Goal: Find specific page/section: Find specific page/section

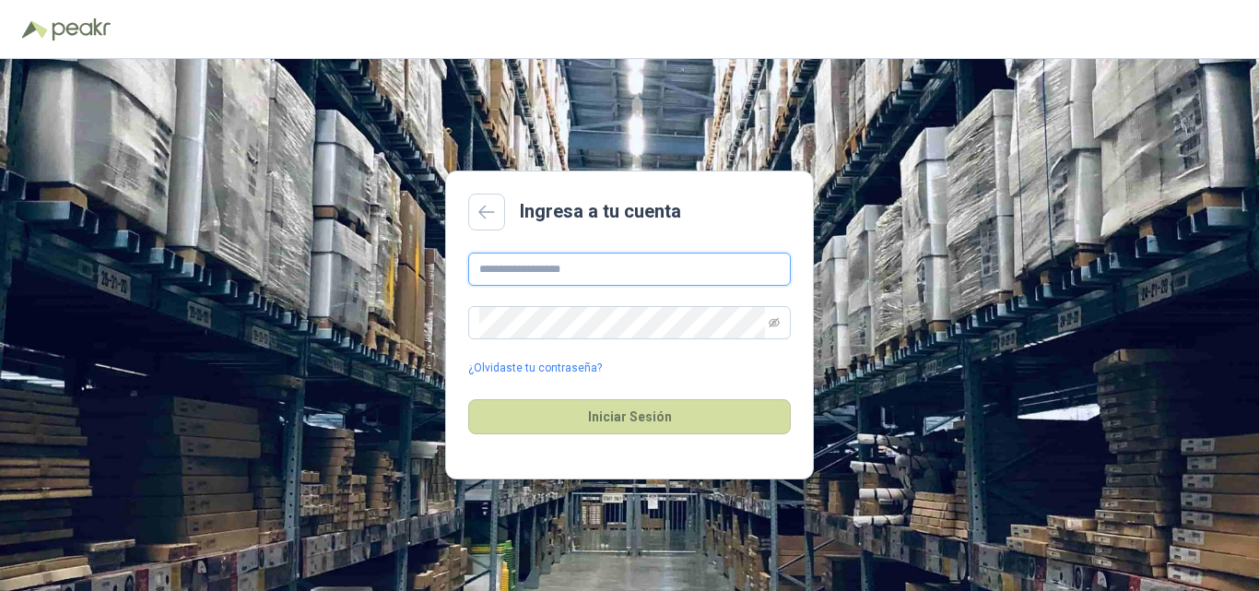
type input "**********"
click at [577, 396] on div "Iniciar Sesión" at bounding box center [629, 416] width 323 height 79
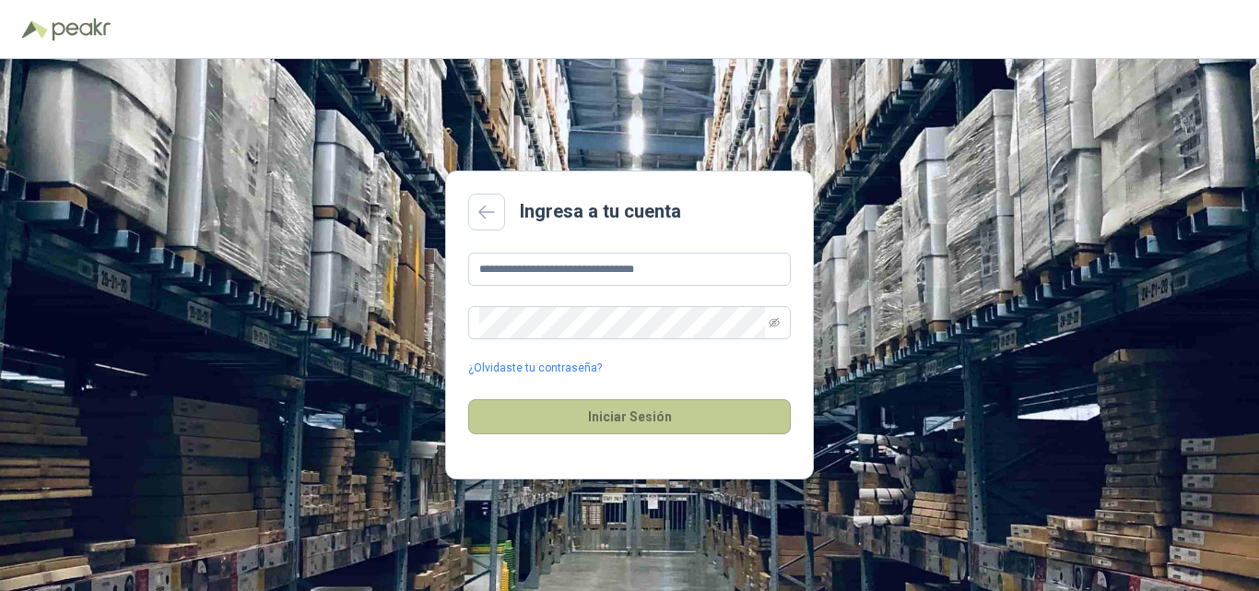
click at [579, 408] on button "Iniciar Sesión" at bounding box center [629, 416] width 323 height 35
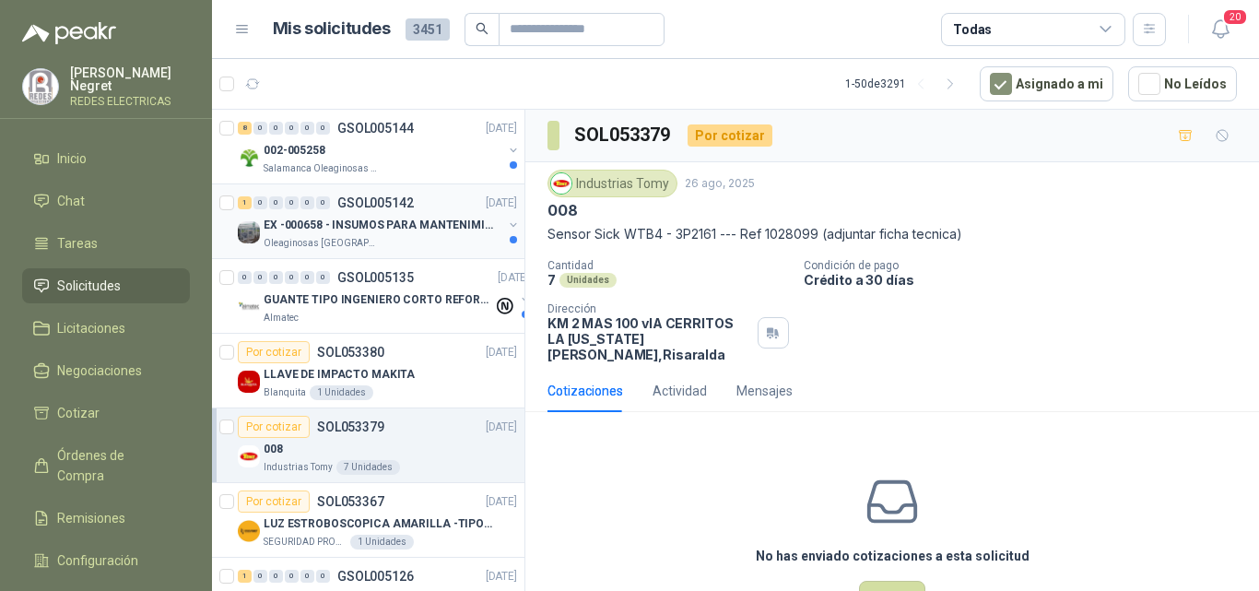
click at [429, 221] on p "EX -000658 - INSUMOS PARA MANTENIMIENTO MECANICO" at bounding box center [379, 226] width 230 height 18
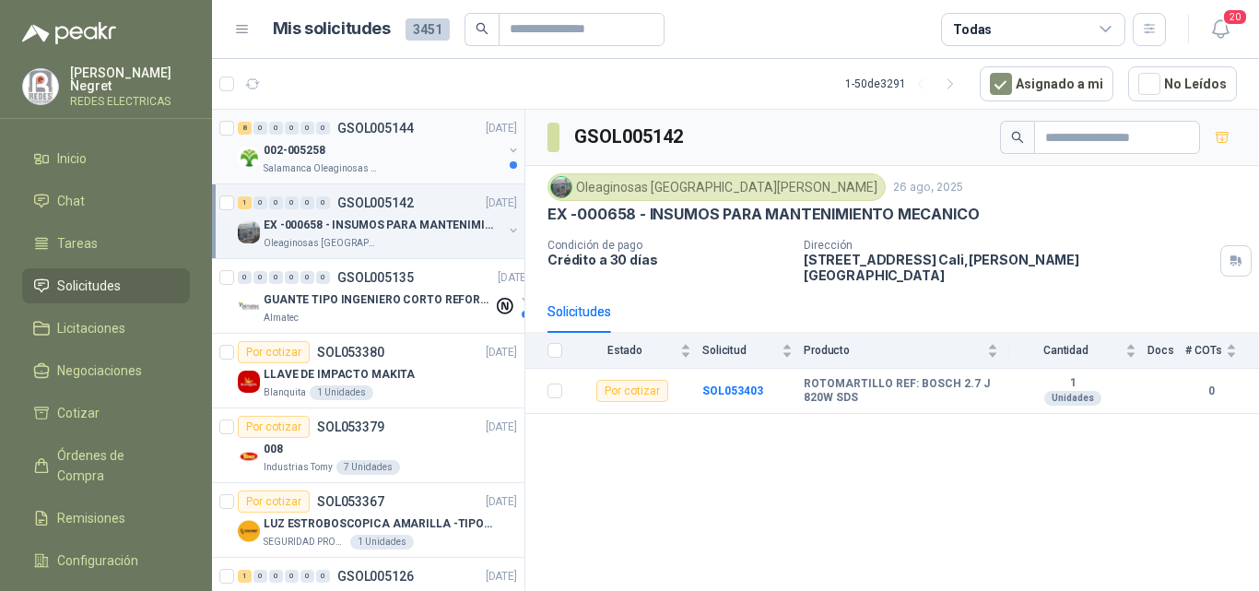
click at [436, 165] on div "Salamanca Oleaginosas SAS" at bounding box center [383, 168] width 239 height 15
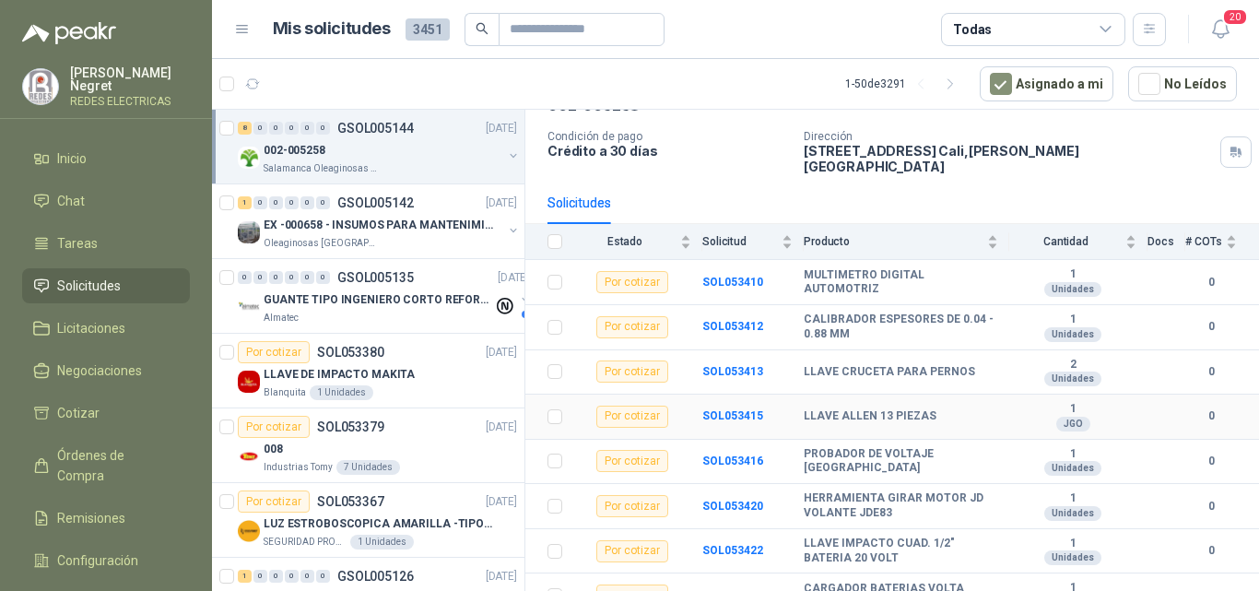
scroll to position [117, 0]
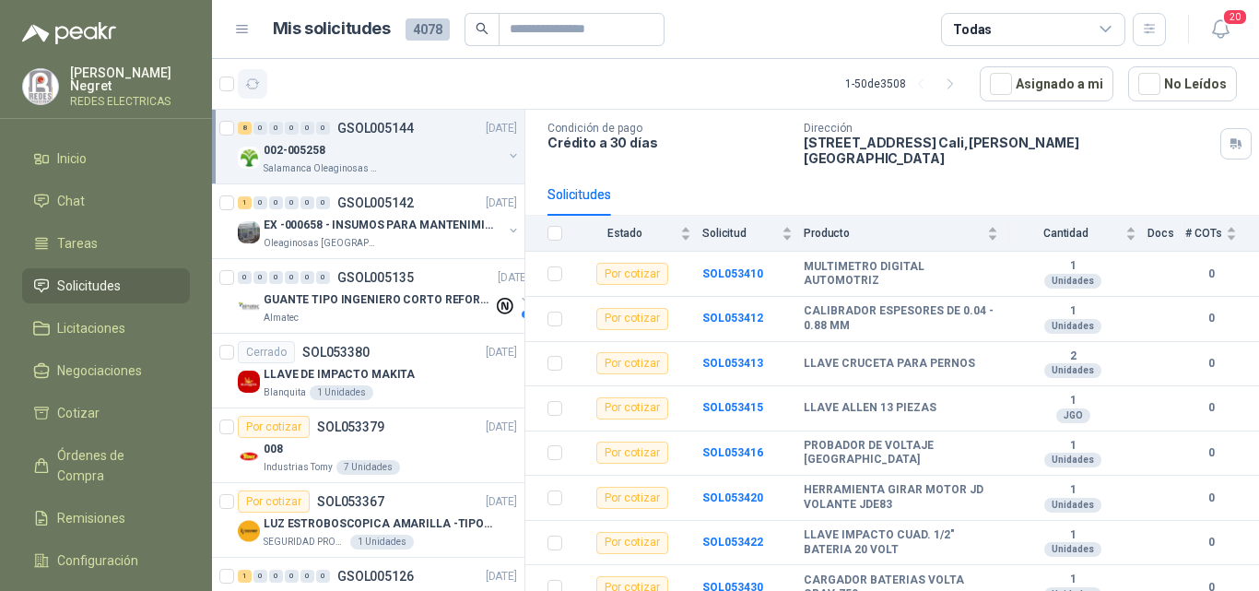
click at [245, 91] on icon "button" at bounding box center [253, 85] width 16 height 16
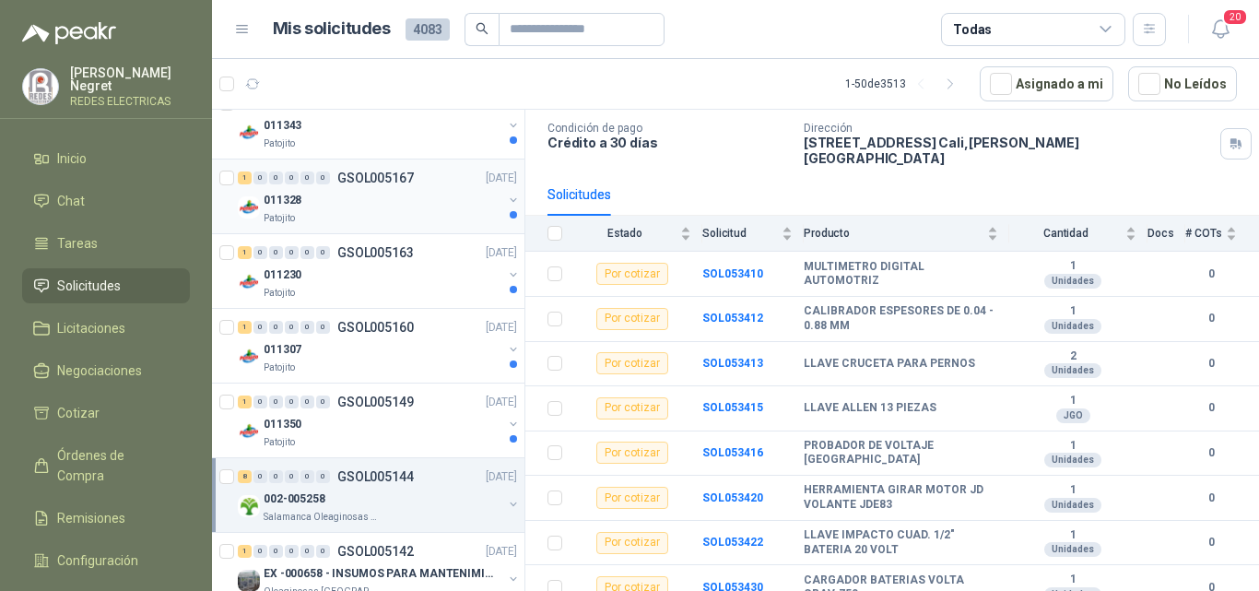
scroll to position [0, 0]
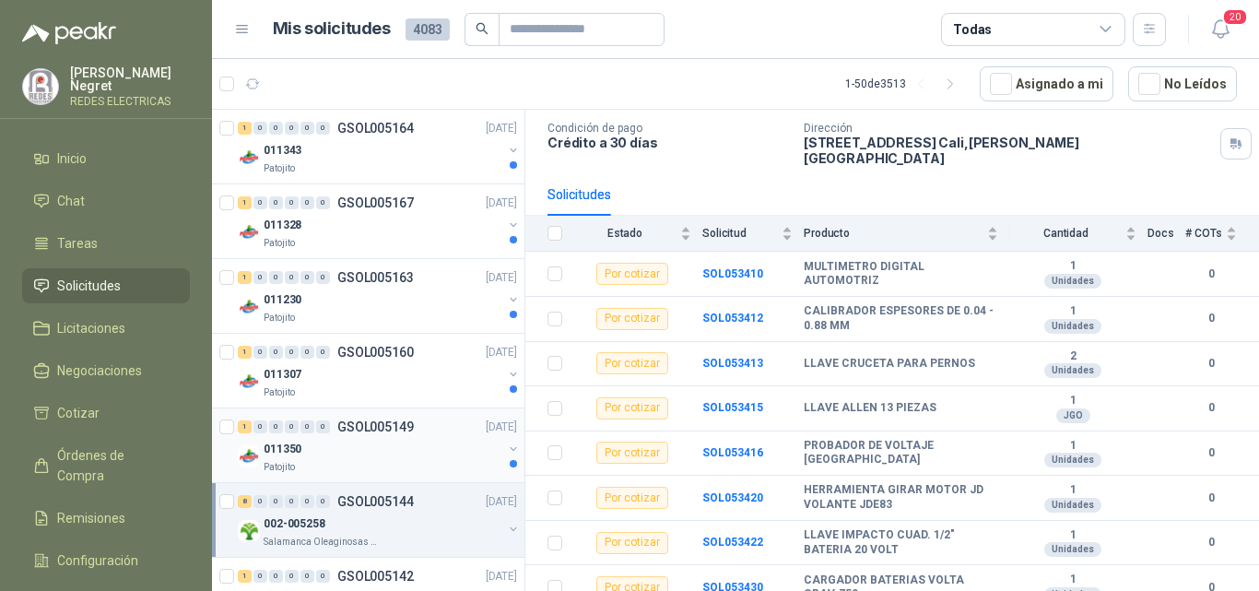
click at [419, 451] on div "011350" at bounding box center [383, 449] width 239 height 22
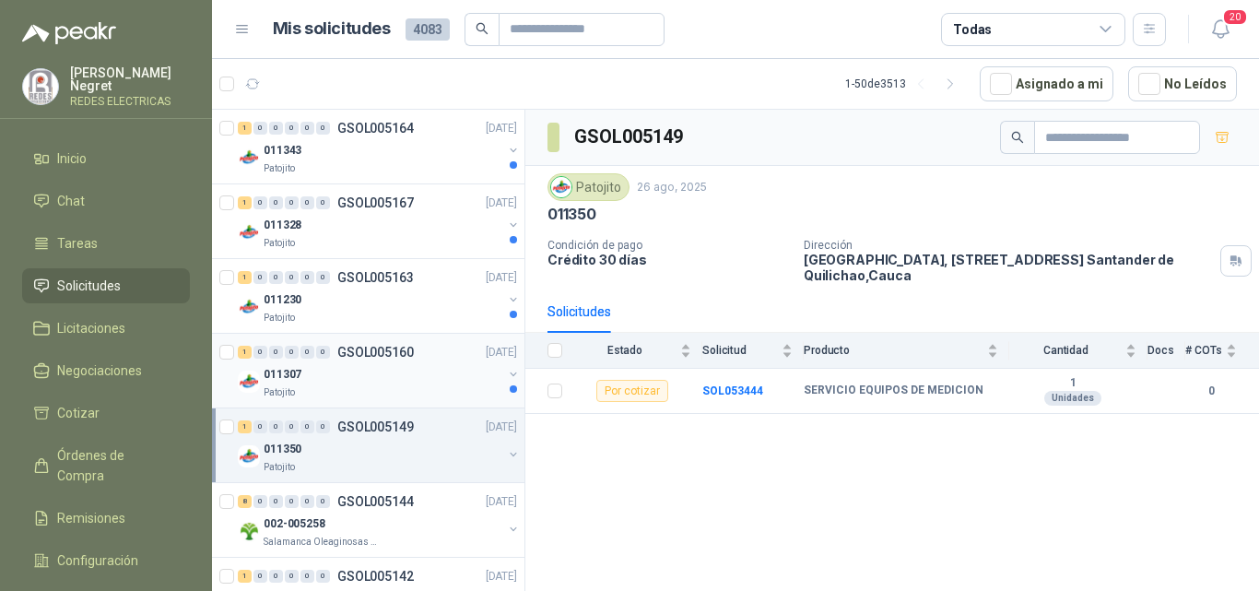
click at [430, 373] on div "011307" at bounding box center [383, 374] width 239 height 22
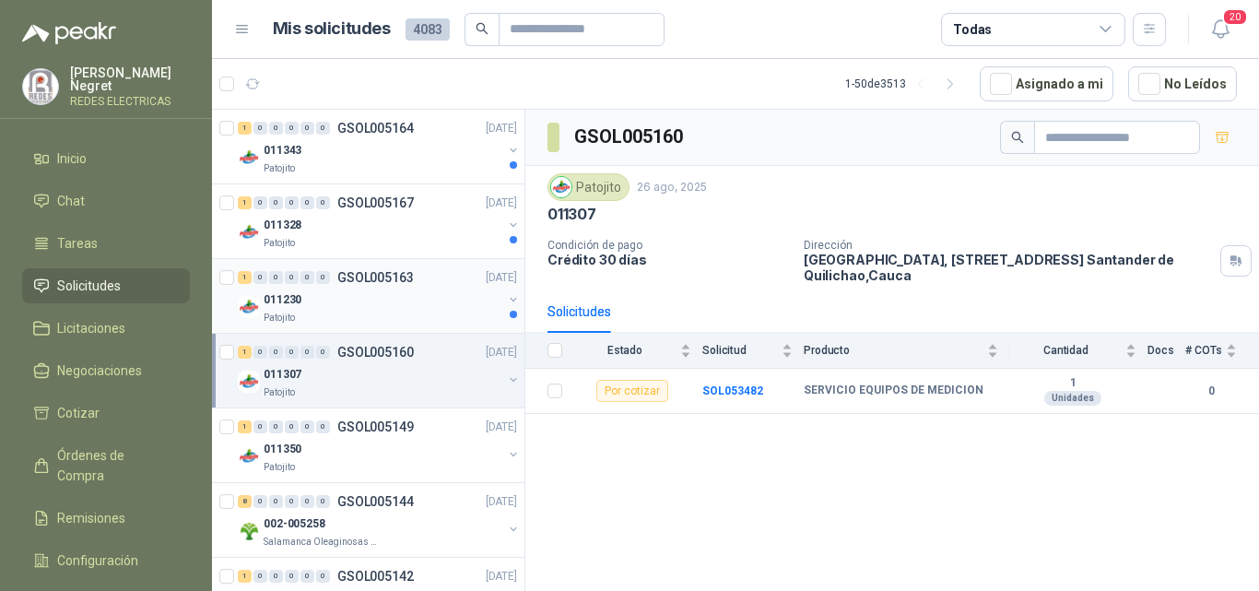
click at [440, 292] on div "011230" at bounding box center [383, 299] width 239 height 22
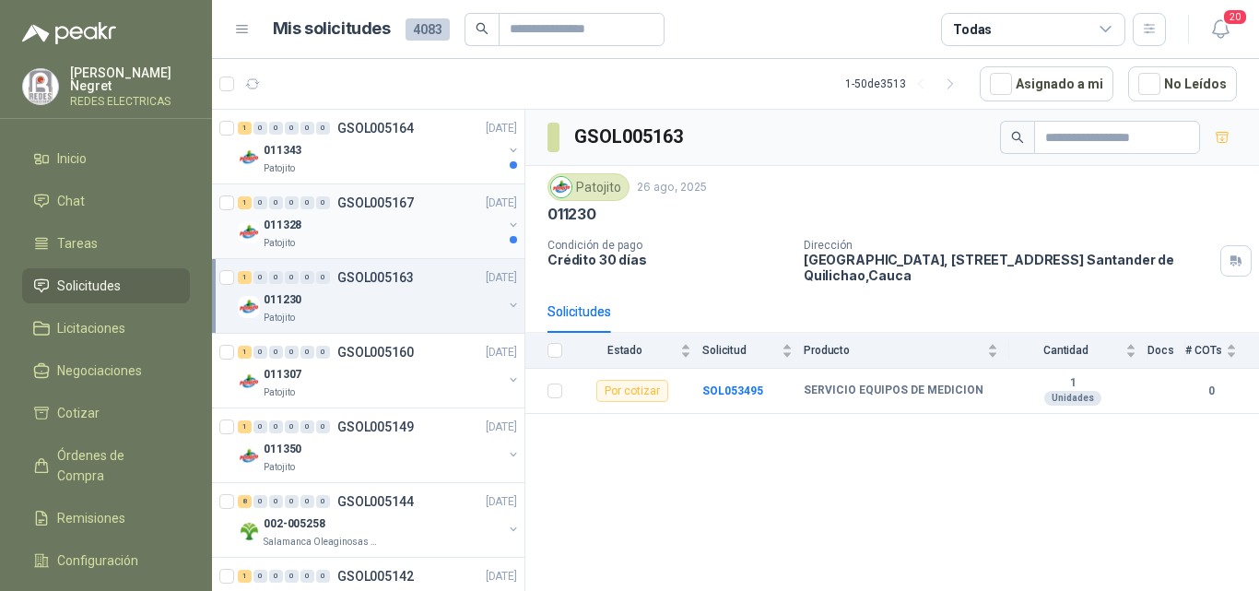
click at [449, 223] on div "011328" at bounding box center [383, 225] width 239 height 22
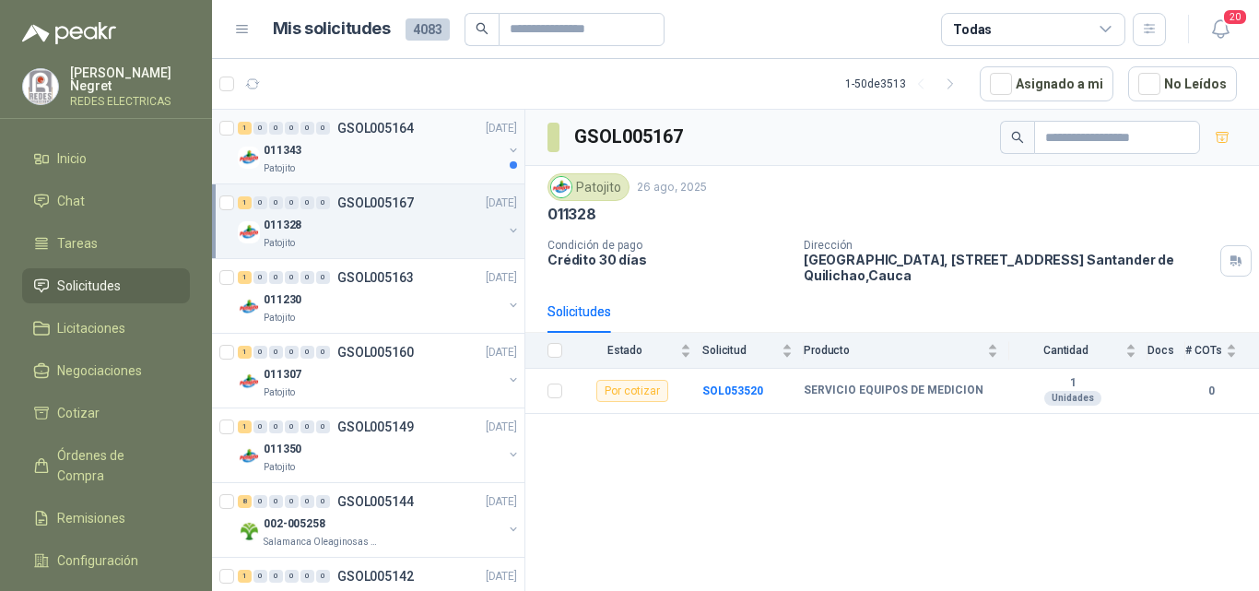
click at [450, 160] on div "011343" at bounding box center [383, 150] width 239 height 22
click at [450, 217] on div "011328" at bounding box center [383, 225] width 239 height 22
click at [429, 289] on div "011230" at bounding box center [383, 299] width 239 height 22
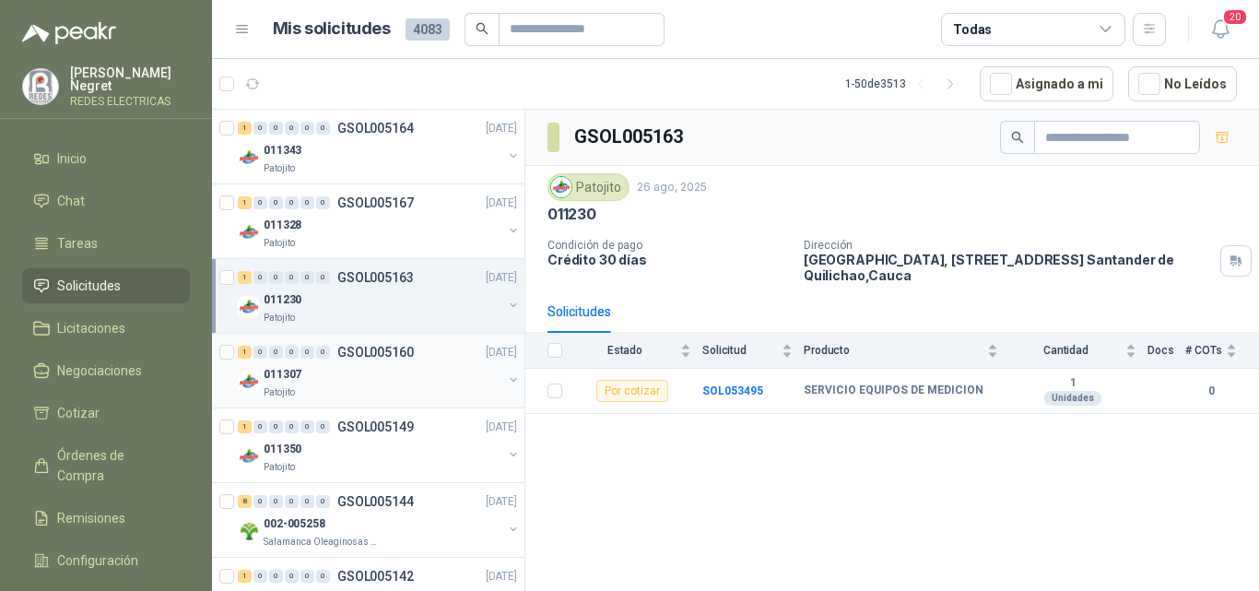
click at [420, 341] on div "1 0 0 0 0 0 GSOL005160 [DATE]" at bounding box center [379, 352] width 283 height 22
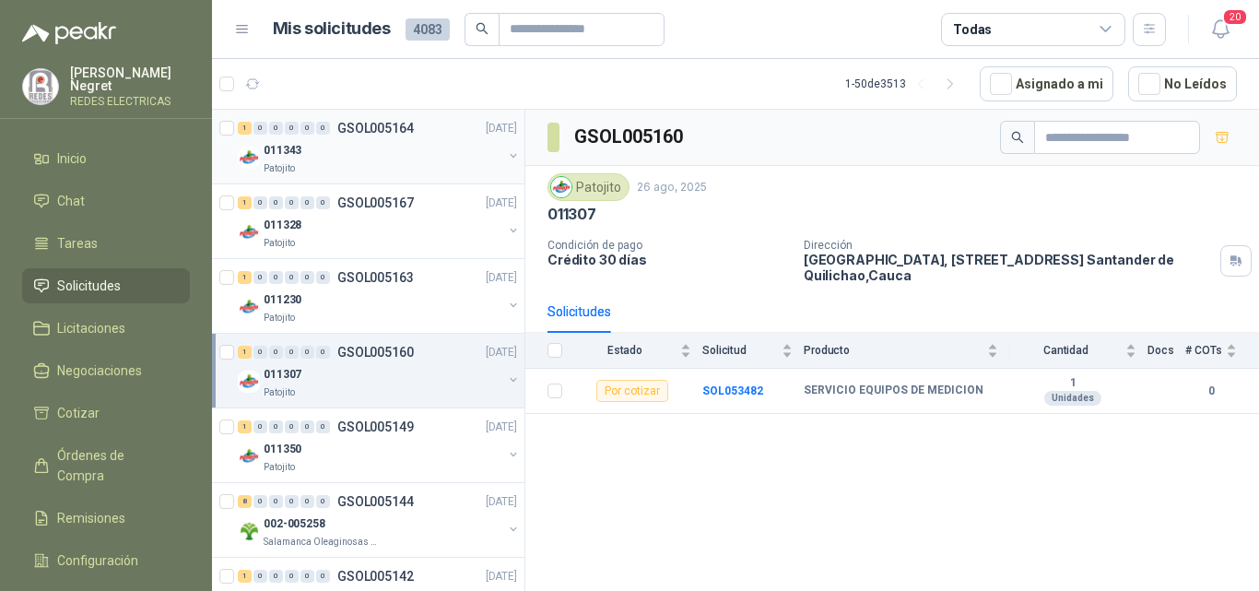
click at [428, 149] on div "011343" at bounding box center [383, 150] width 239 height 22
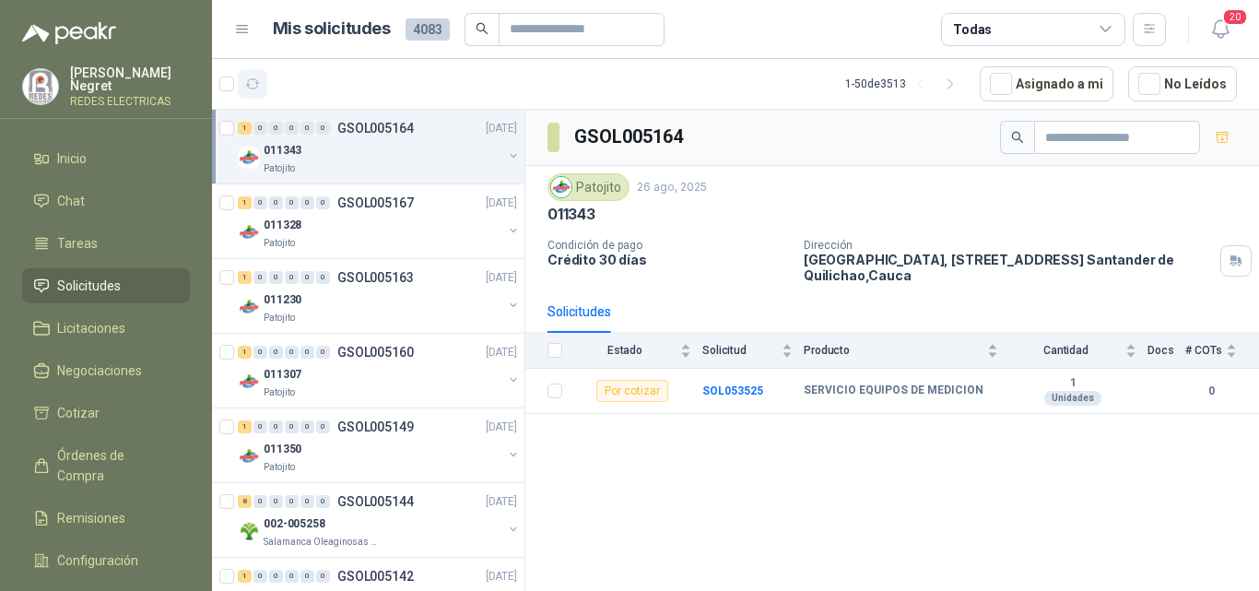
click at [253, 91] on icon "button" at bounding box center [253, 85] width 16 height 16
